Goal: Information Seeking & Learning: Learn about a topic

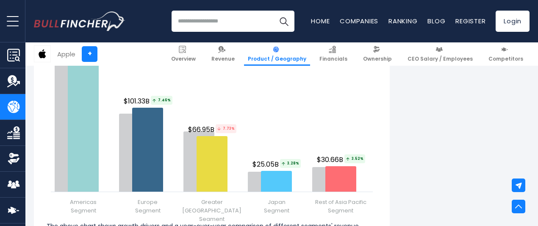
scroll to position [1053, 0]
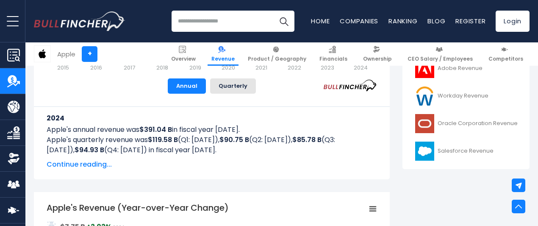
scroll to position [386, 0]
click at [88, 166] on span "Continue reading..." at bounding box center [212, 164] width 330 height 10
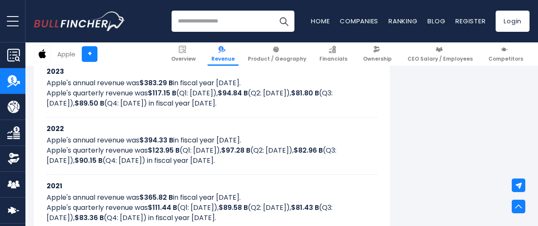
scroll to position [490, 0]
